Goal: Task Accomplishment & Management: Use online tool/utility

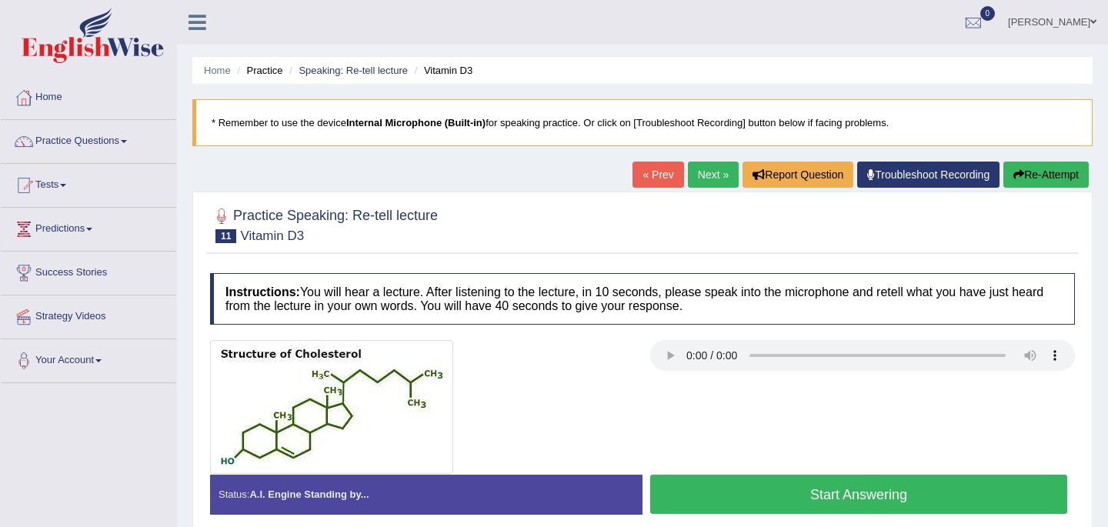
scroll to position [31, 0]
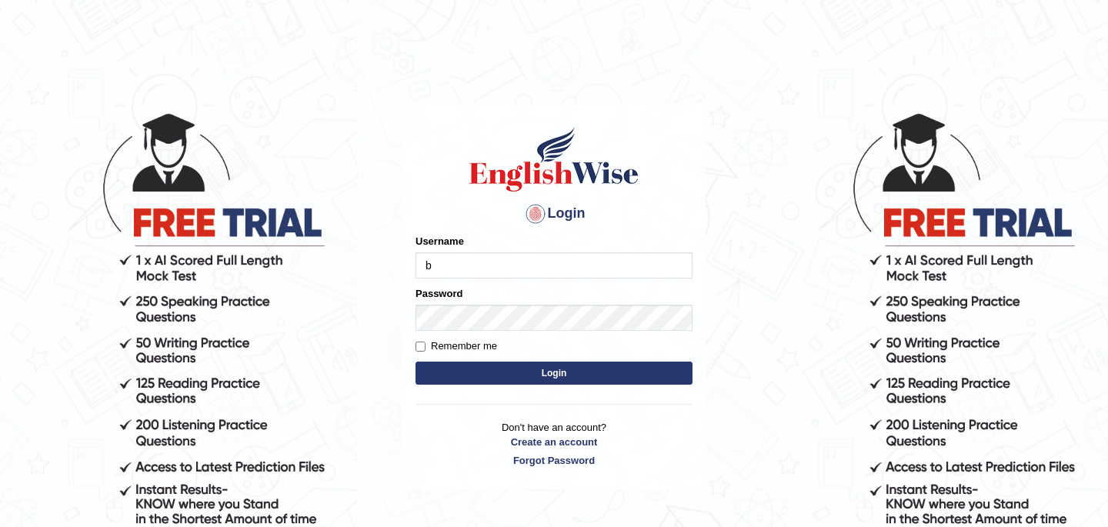
type input "Babsterro"
click at [503, 383] on button "Login" at bounding box center [553, 373] width 277 height 23
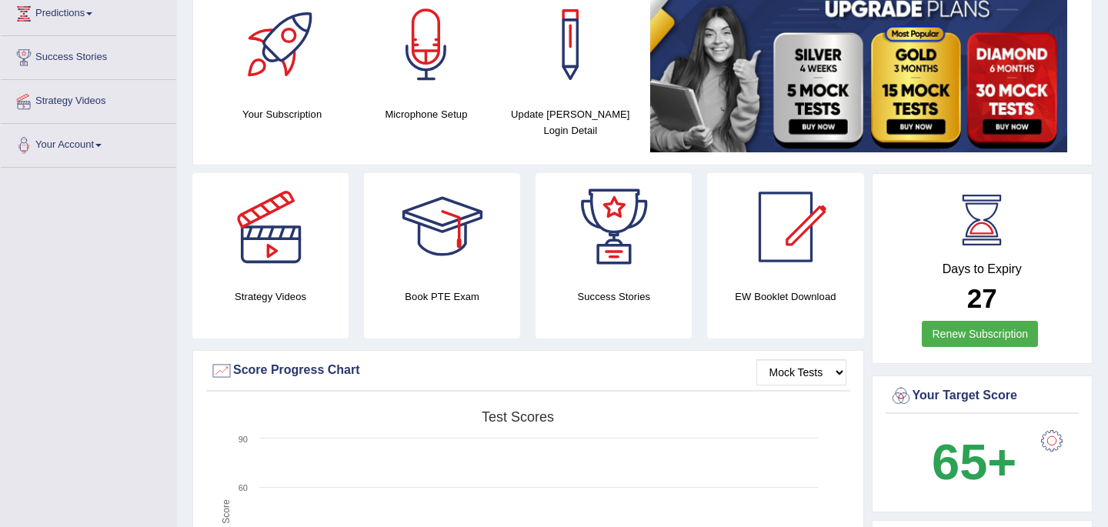
scroll to position [154, 0]
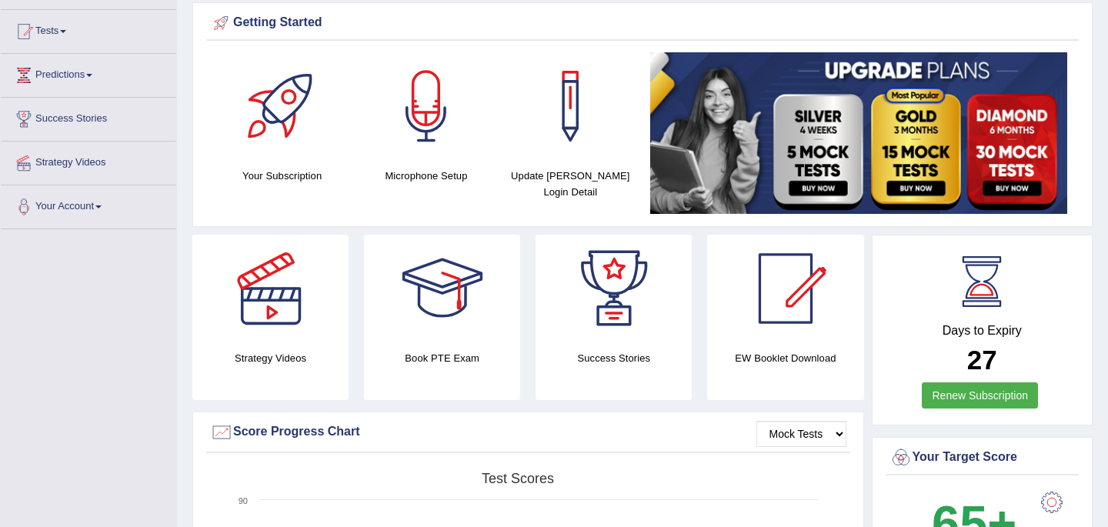
click at [66, 31] on span at bounding box center [63, 31] width 6 height 3
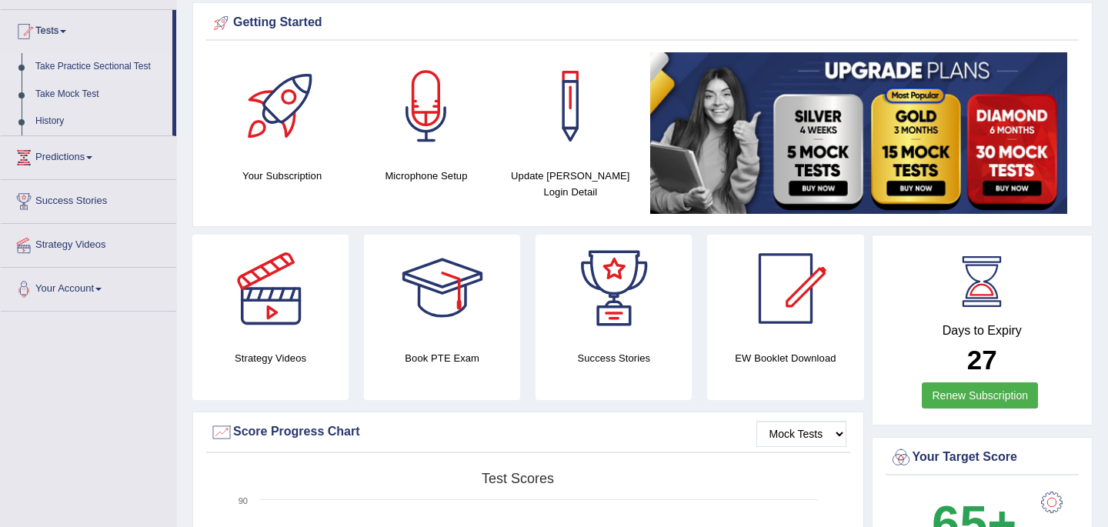
click at [78, 70] on link "Take Practice Sectional Test" at bounding box center [100, 67] width 144 height 28
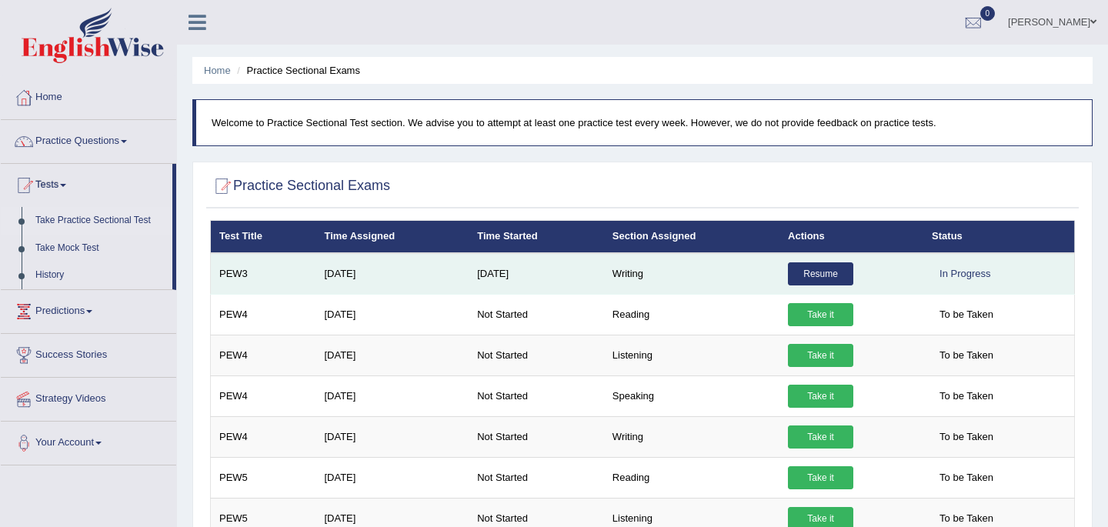
click at [820, 277] on link "Resume" at bounding box center [820, 273] width 65 height 23
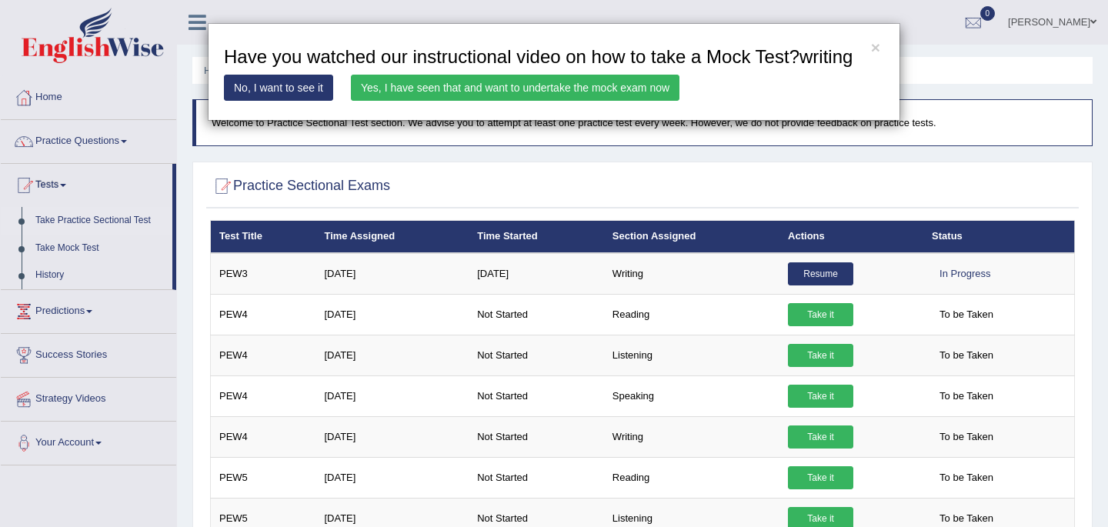
click at [397, 101] on link "Yes, I have seen that and want to undertake the mock exam now" at bounding box center [515, 88] width 329 height 26
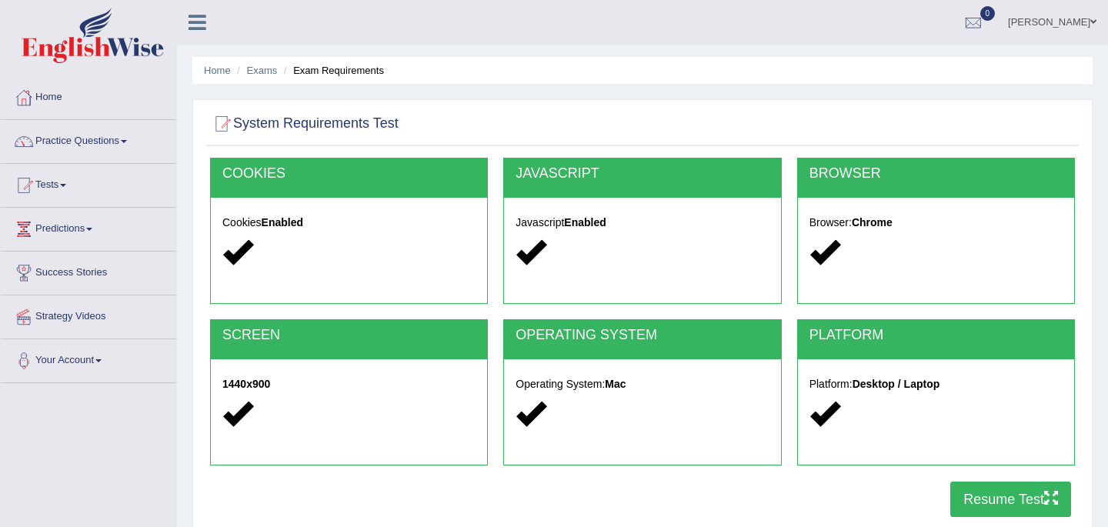
click at [1001, 504] on button "Resume Test" at bounding box center [1010, 499] width 121 height 35
